Goal: Find specific page/section: Find specific page/section

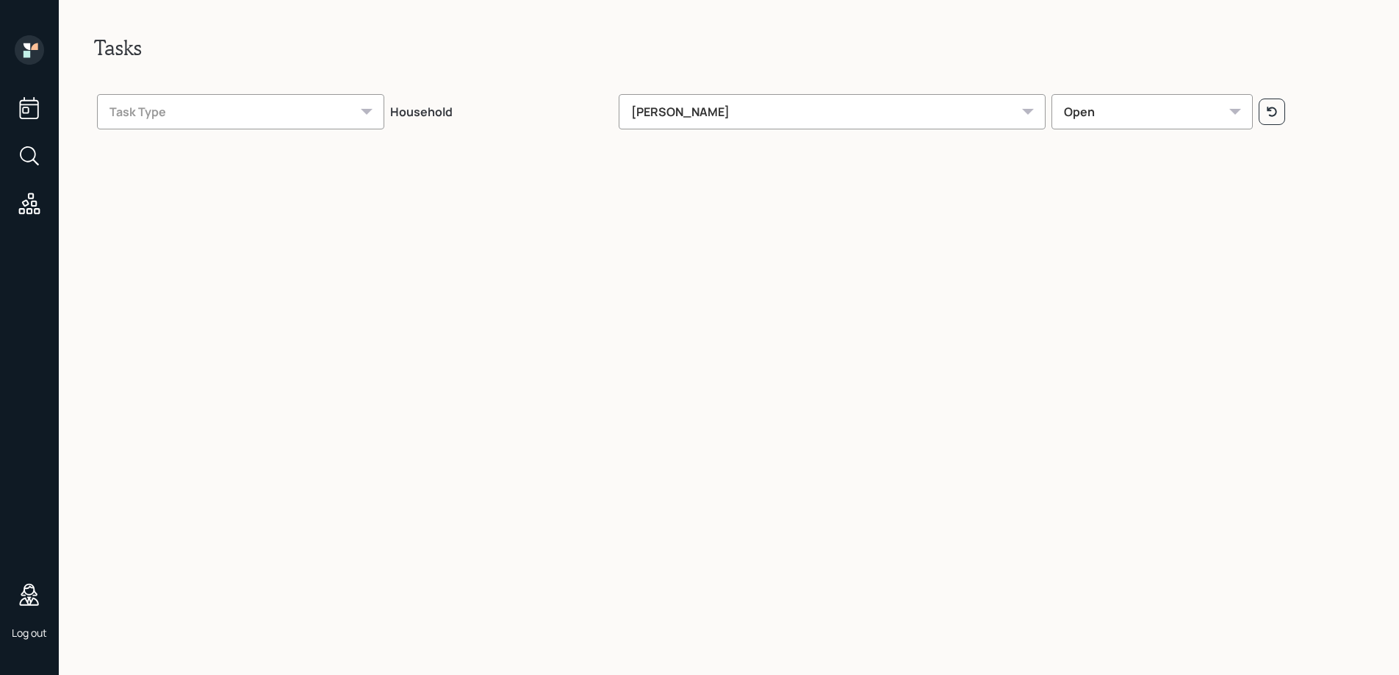
click at [33, 153] on icon at bounding box center [29, 156] width 26 height 26
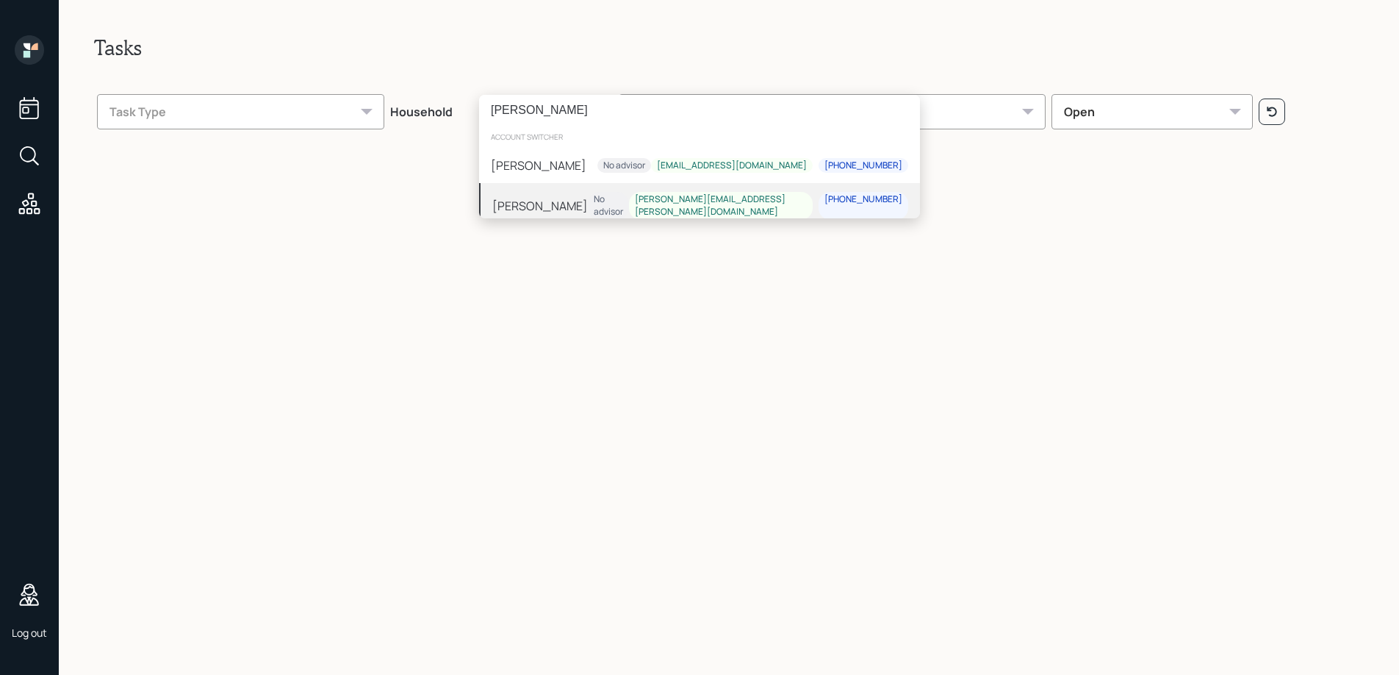
type input "[PERSON_NAME]"
click at [524, 197] on div "[PERSON_NAME]" at bounding box center [540, 205] width 96 height 18
